Goal: Find specific page/section: Find specific page/section

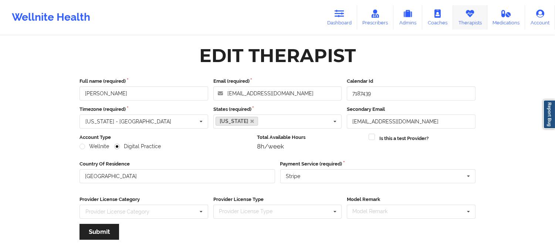
click at [469, 18] on link "Therapists" at bounding box center [470, 17] width 34 height 24
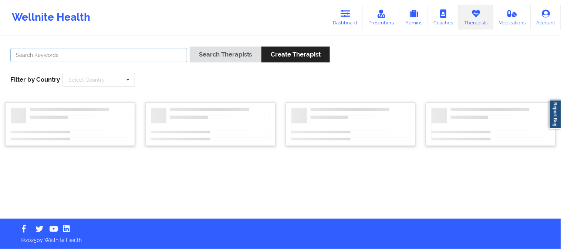
click at [120, 52] on input "text" at bounding box center [98, 55] width 177 height 14
paste input "Jennifer Roth"
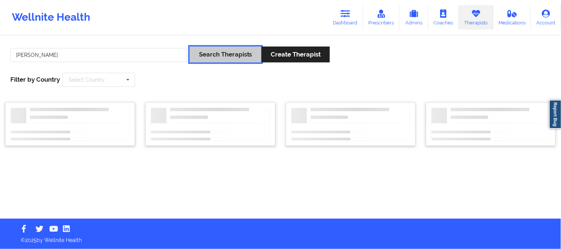
click at [227, 50] on button "Search Therapists" at bounding box center [226, 55] width 72 height 16
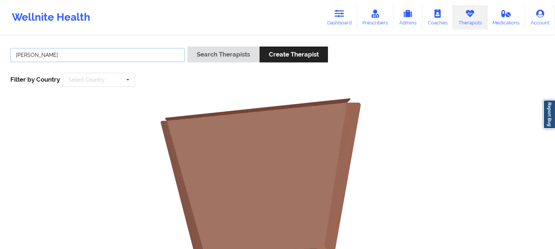
click at [131, 51] on input "Jennifer Roth" at bounding box center [97, 55] width 174 height 14
drag, startPoint x: 225, startPoint y: 74, endPoint x: 227, endPoint y: 63, distance: 11.3
click at [225, 74] on div "Jennifer Search Therapists Create Therapist Filter by Country Select Country Au…" at bounding box center [277, 66] width 544 height 51
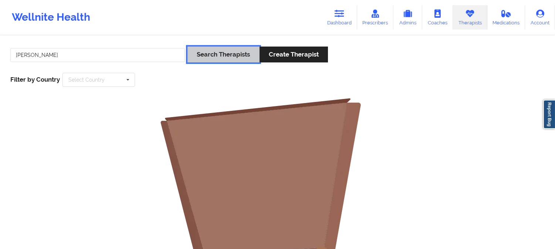
click at [227, 55] on button "Search Therapists" at bounding box center [223, 55] width 72 height 16
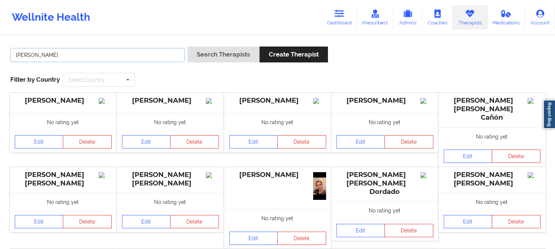
click at [123, 57] on input "Jennifer" at bounding box center [97, 55] width 174 height 14
paste input "Roth"
type input "Roth"
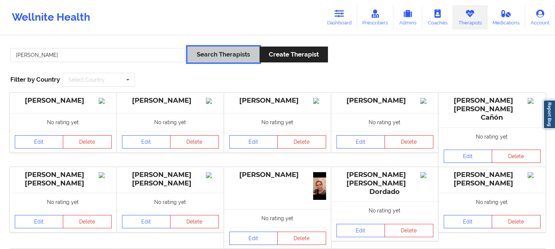
click at [218, 51] on button "Search Therapists" at bounding box center [223, 55] width 72 height 16
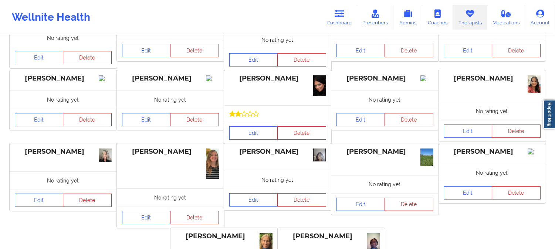
scroll to position [72, 0]
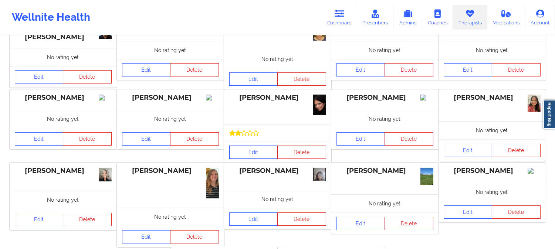
click at [259, 148] on link "Edit" at bounding box center [253, 152] width 49 height 13
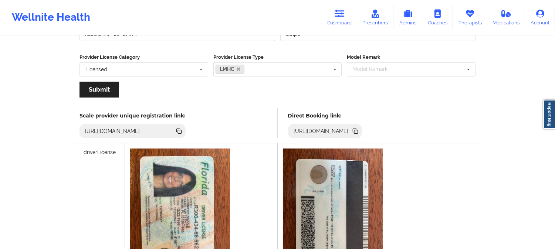
scroll to position [123, 0]
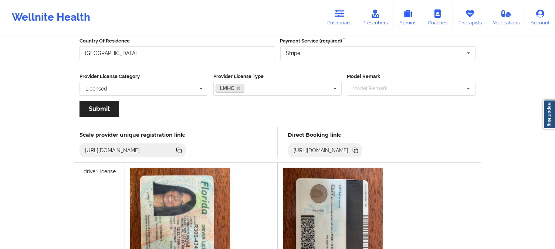
click at [358, 152] on icon at bounding box center [356, 151] width 4 height 4
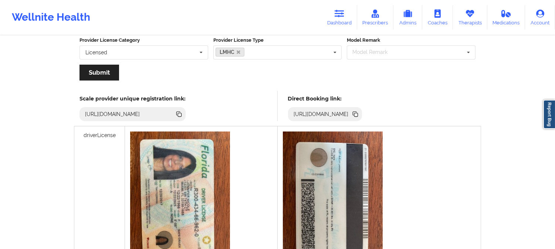
scroll to position [164, 0]
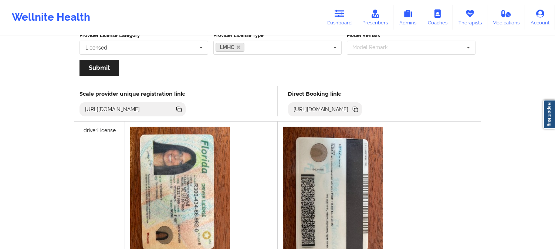
click at [358, 109] on icon at bounding box center [356, 110] width 4 height 4
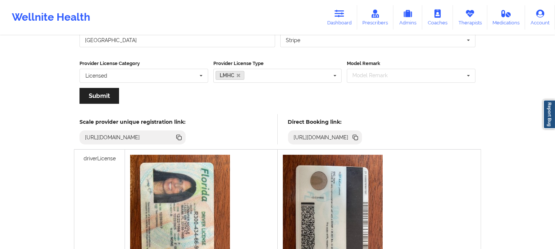
scroll to position [0, 0]
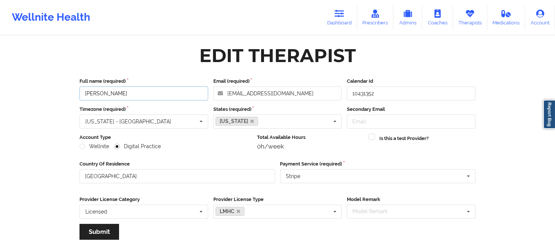
click at [140, 91] on input "Jennifer N Roth" at bounding box center [143, 93] width 129 height 14
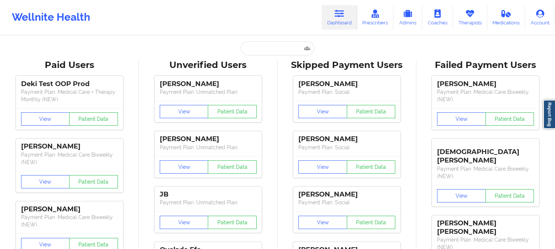
click at [284, 42] on input "text" at bounding box center [277, 48] width 73 height 14
type input "[PERSON_NAME]"
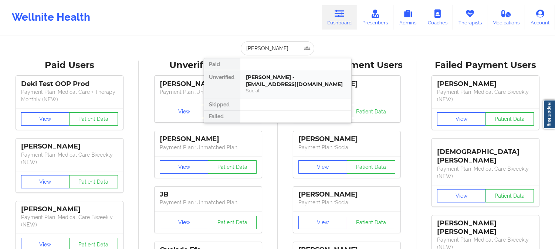
click at [274, 74] on div "[PERSON_NAME] - [EMAIL_ADDRESS][DOMAIN_NAME]" at bounding box center [295, 81] width 99 height 14
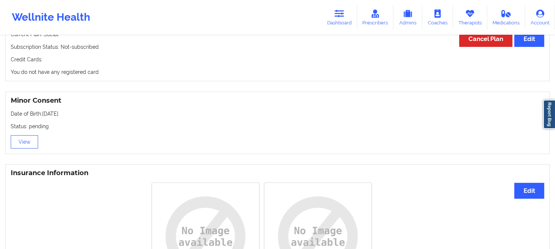
scroll to position [452, 0]
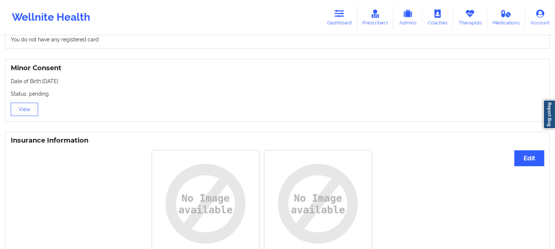
drag, startPoint x: 289, startPoint y: 116, endPoint x: 289, endPoint y: 106, distance: 10.0
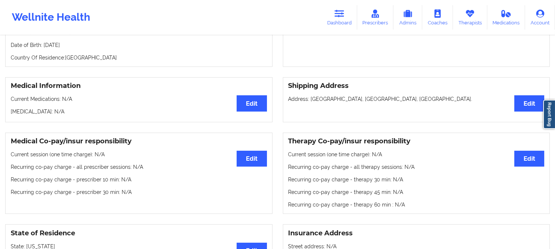
scroll to position [0, 0]
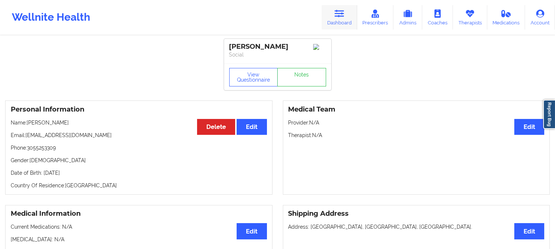
click at [336, 15] on icon at bounding box center [340, 14] width 10 height 8
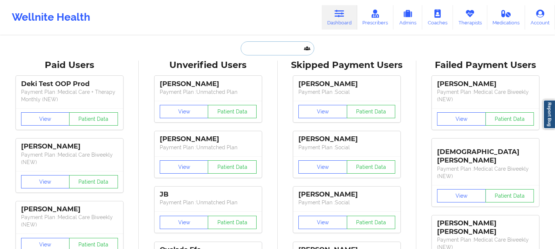
click at [296, 46] on input "text" at bounding box center [277, 48] width 73 height 14
paste input "[PERSON_NAME]"
type input "[PERSON_NAME]"
